Goal: Find specific page/section: Find specific page/section

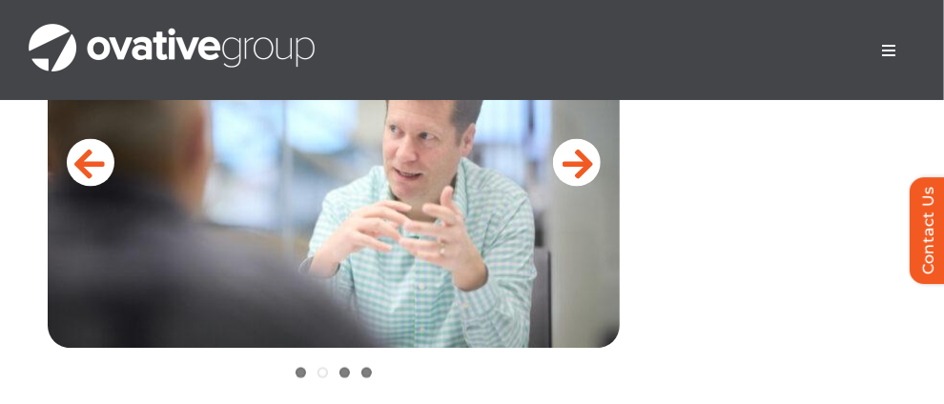
scroll to position [954, 0]
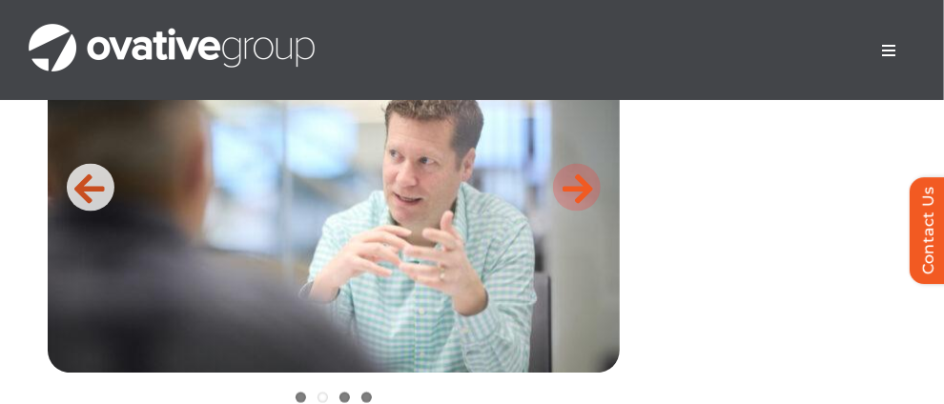
click at [591, 207] on icon at bounding box center [578, 188] width 31 height 38
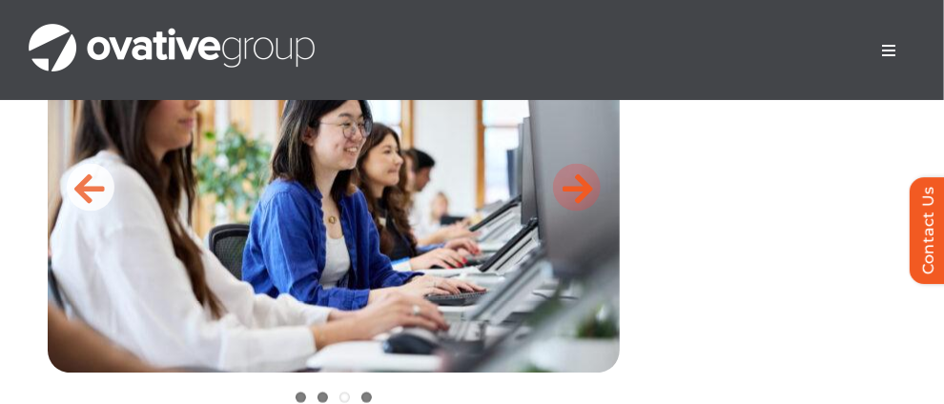
click at [584, 207] on icon at bounding box center [578, 188] width 31 height 38
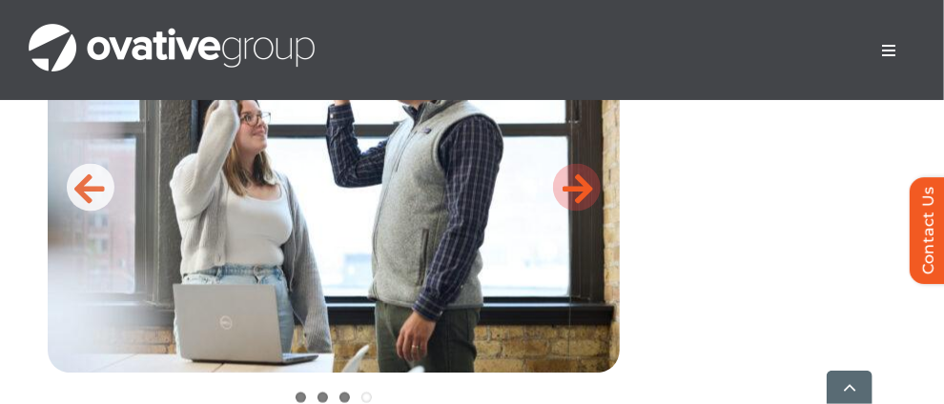
click at [581, 207] on icon at bounding box center [578, 188] width 31 height 38
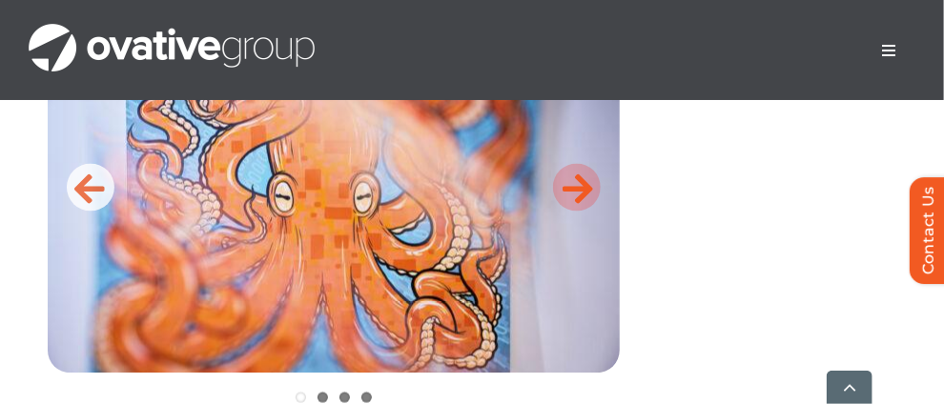
click at [581, 207] on icon at bounding box center [578, 188] width 31 height 38
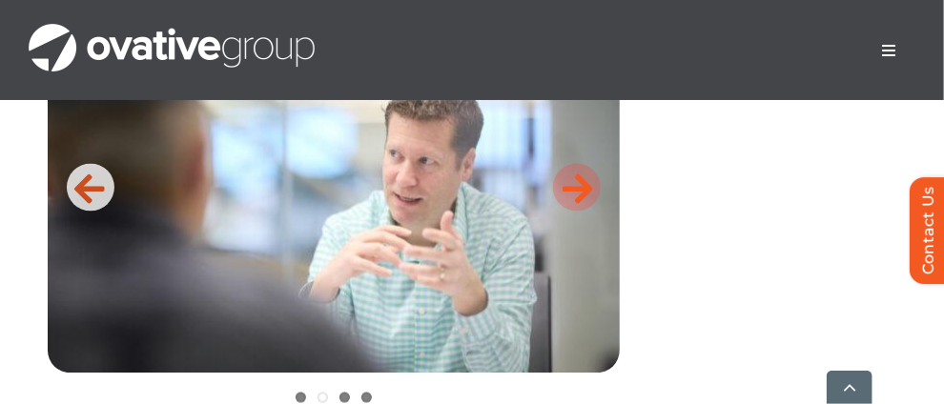
click at [581, 207] on icon at bounding box center [578, 188] width 31 height 38
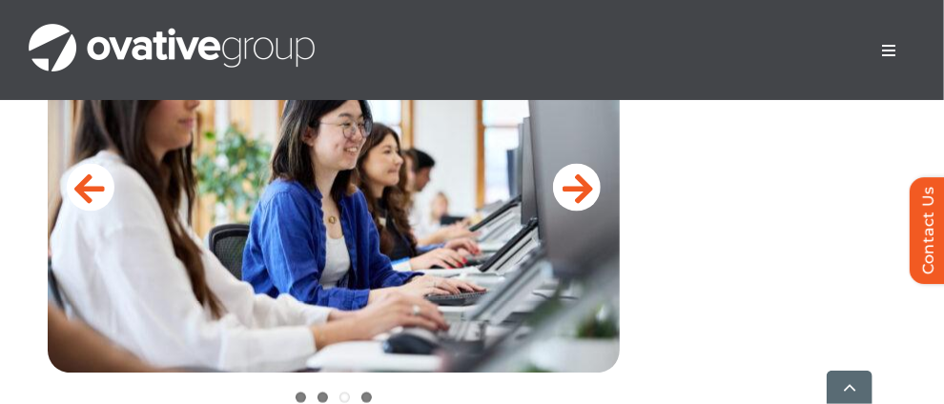
click at [892, 51] on span "Menu" at bounding box center [888, 50] width 15 height 15
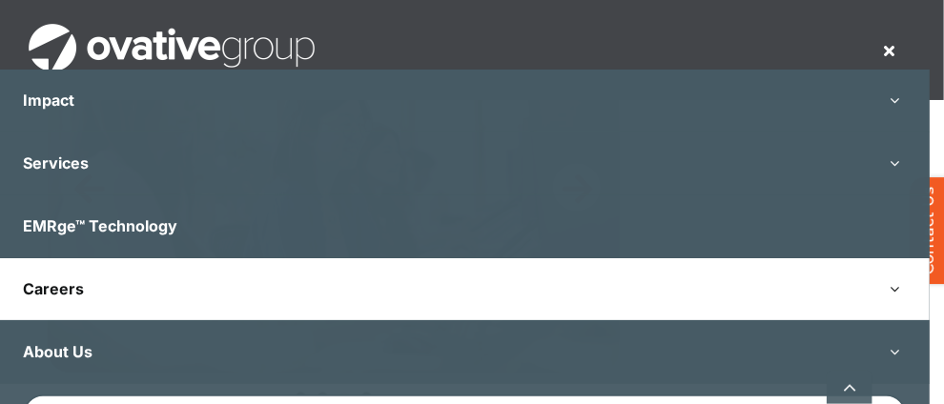
click at [28, 286] on span "Careers" at bounding box center [53, 289] width 61 height 19
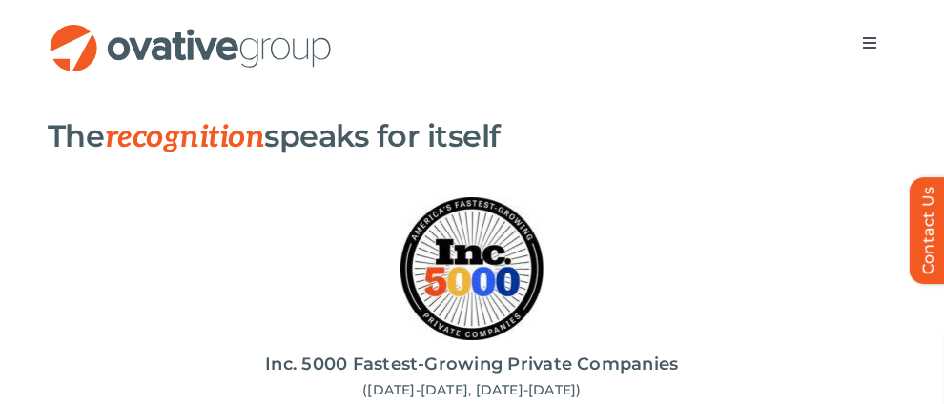
scroll to position [2003, 0]
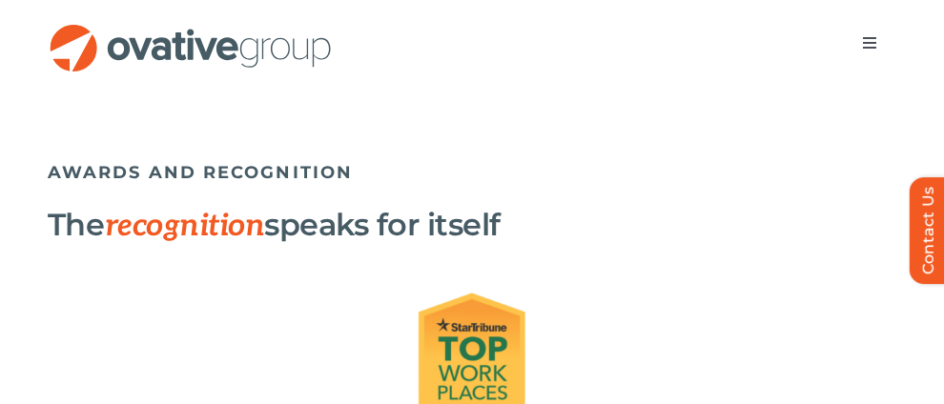
click at [149, 81] on link "View Open Positions" at bounding box center [155, 57] width 214 height 47
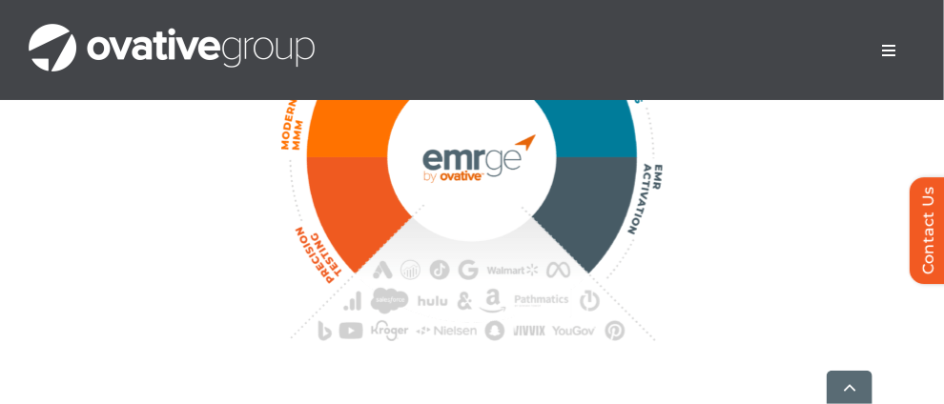
scroll to position [4770, 0]
